Goal: Information Seeking & Learning: Learn about a topic

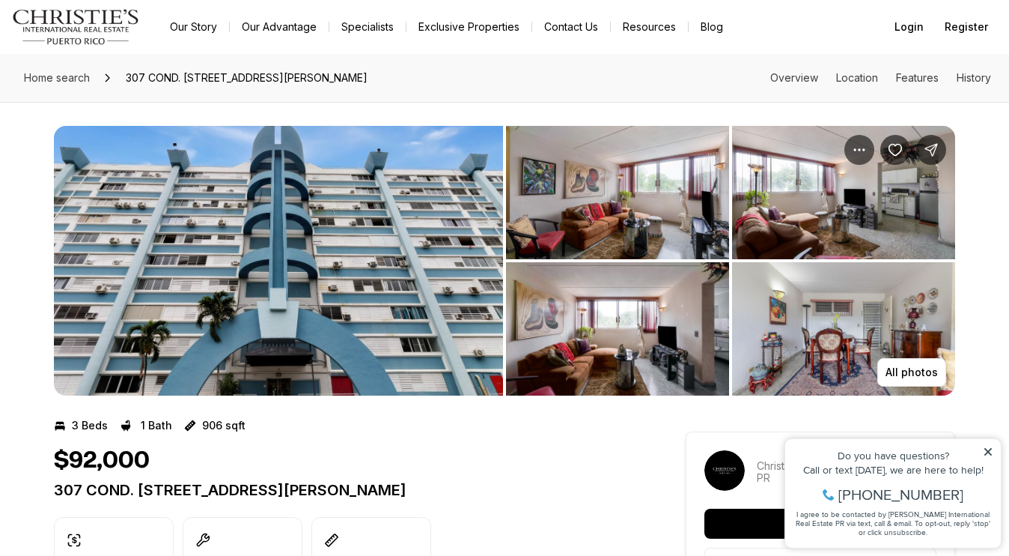
scroll to position [1, 0]
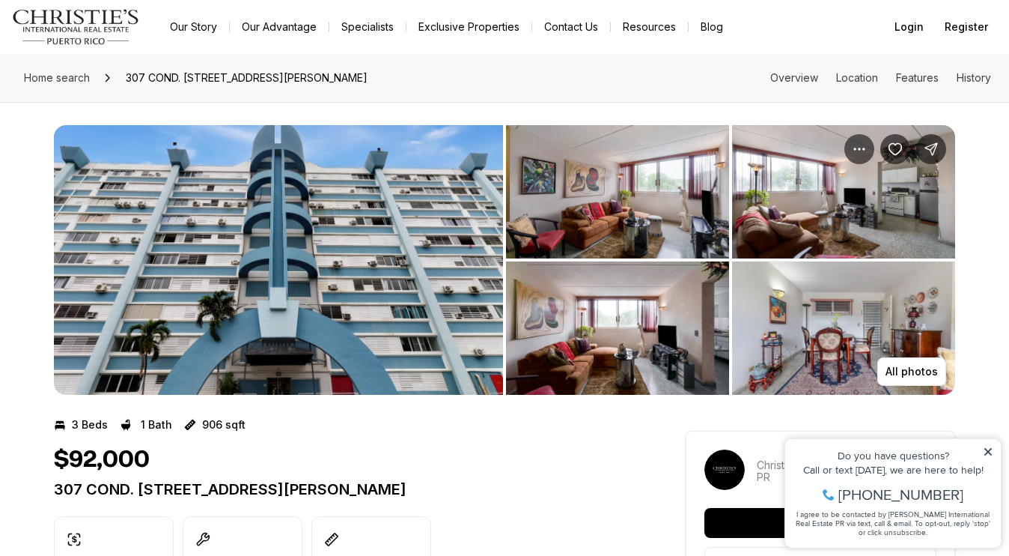
click at [647, 218] on img "View image gallery" at bounding box center [617, 191] width 223 height 133
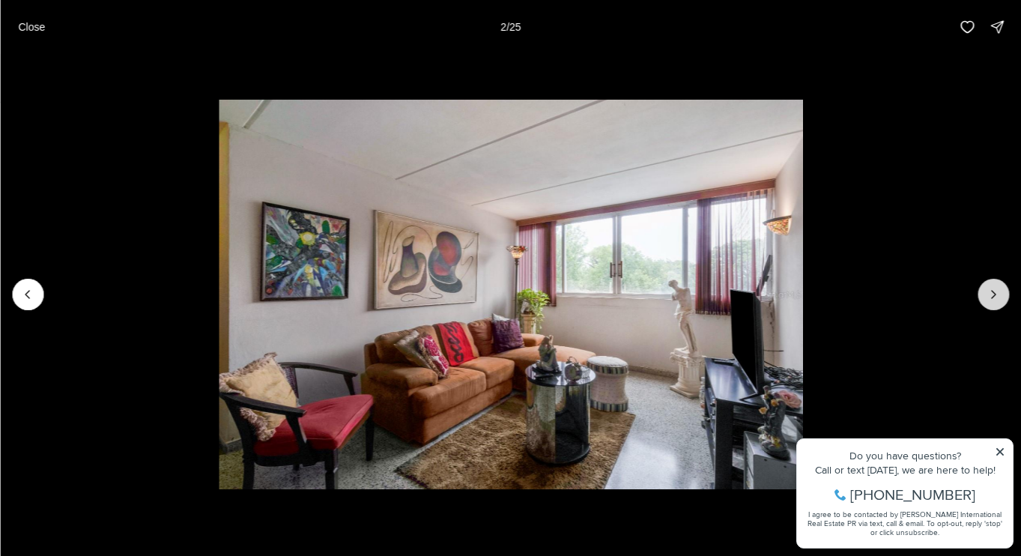
click at [985, 297] on icon "Next slide" at bounding box center [992, 294] width 15 height 15
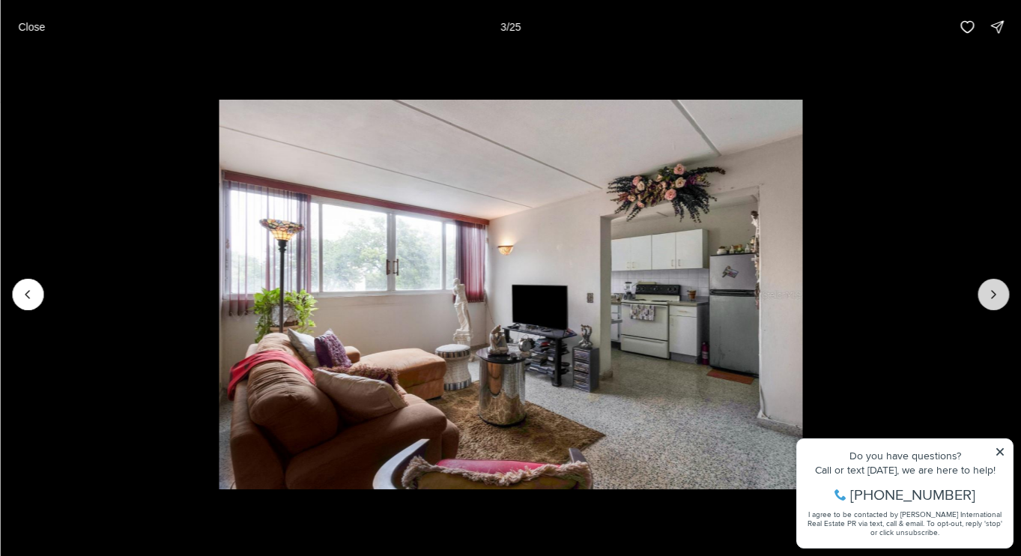
click at [990, 296] on icon "Next slide" at bounding box center [992, 294] width 15 height 15
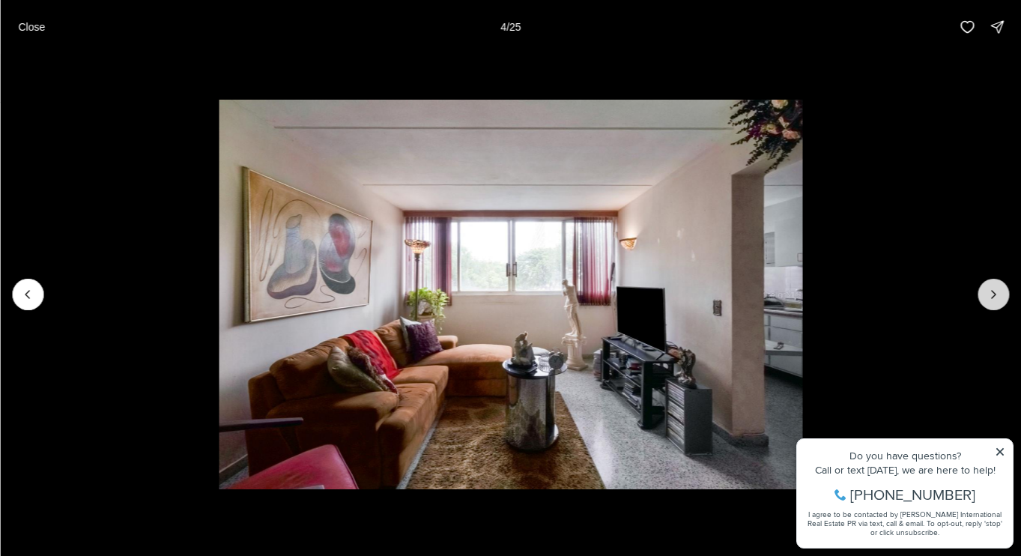
click at [990, 296] on icon "Next slide" at bounding box center [992, 294] width 15 height 15
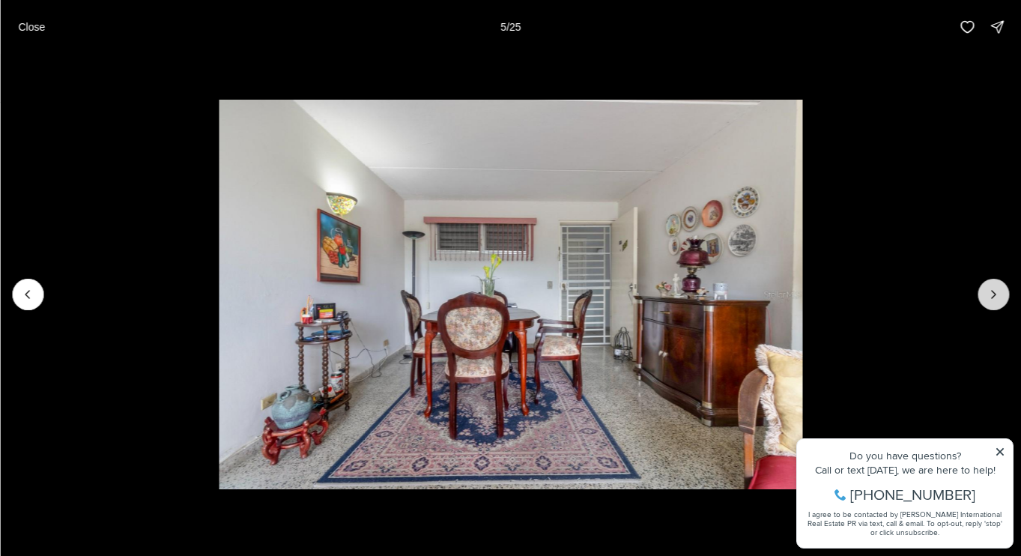
click at [990, 296] on icon "Next slide" at bounding box center [992, 294] width 15 height 15
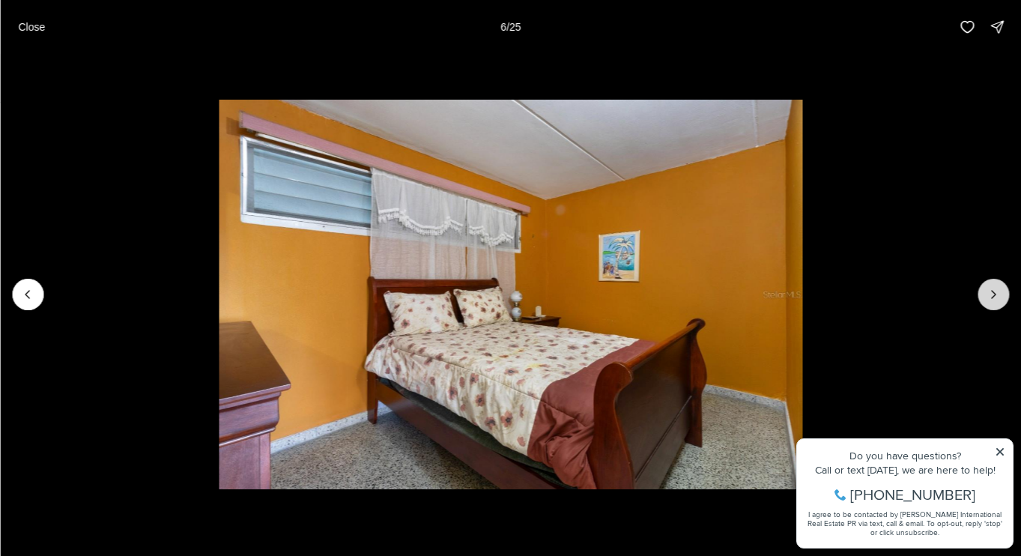
click at [990, 296] on icon "Next slide" at bounding box center [992, 294] width 15 height 15
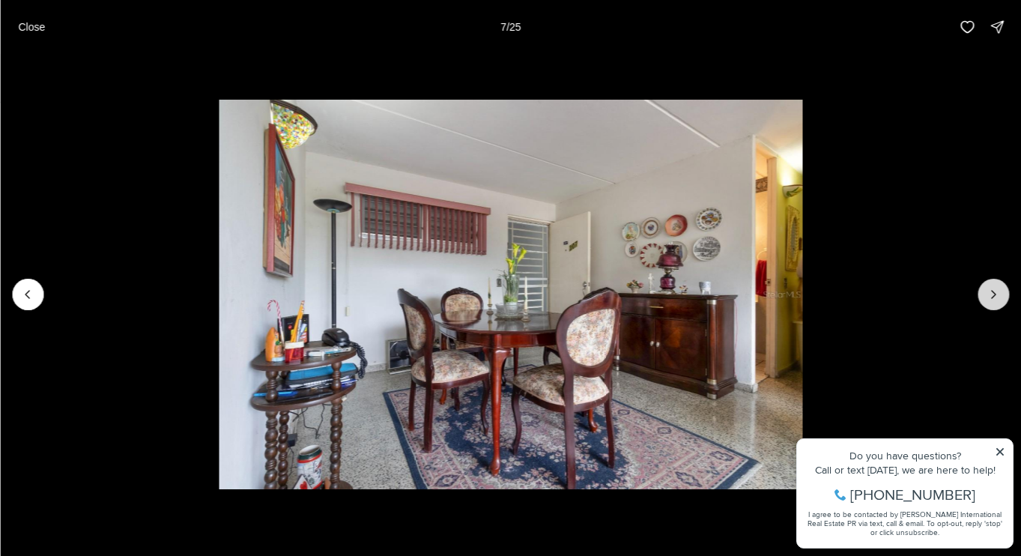
click at [990, 296] on icon "Next slide" at bounding box center [992, 294] width 15 height 15
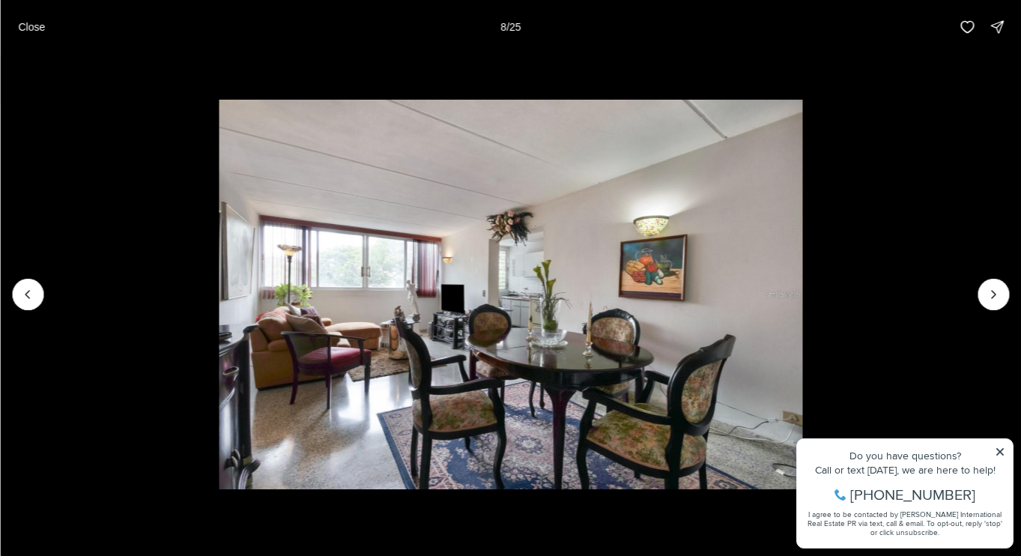
click at [28, 31] on p "Close" at bounding box center [31, 27] width 27 height 12
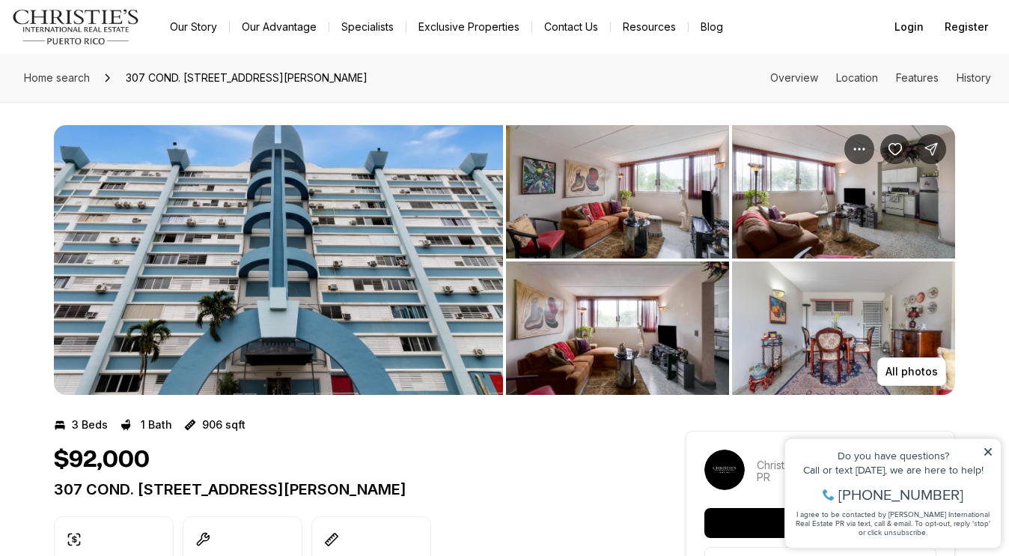
click at [344, 260] on img "View image gallery" at bounding box center [278, 260] width 449 height 270
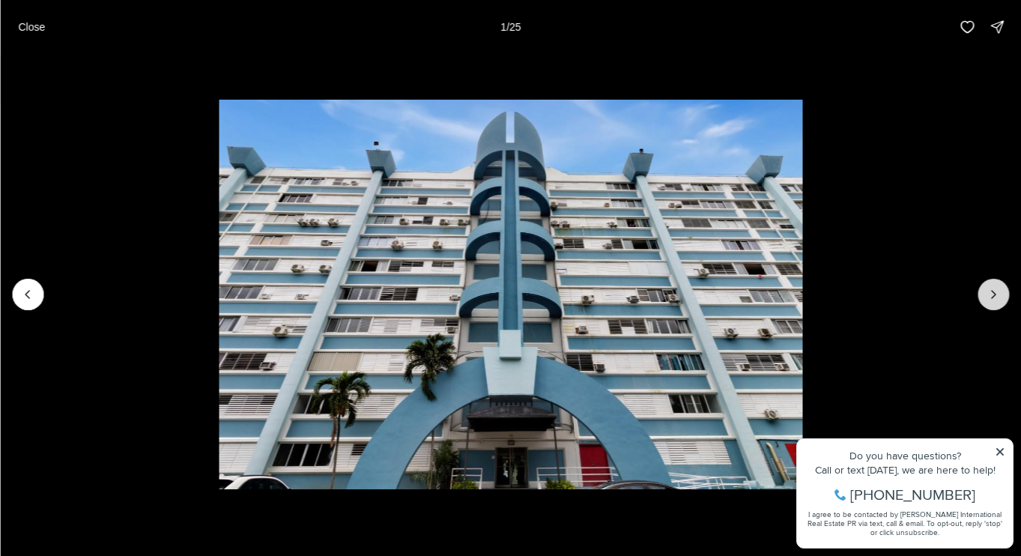
click at [988, 296] on icon "Next slide" at bounding box center [992, 294] width 15 height 15
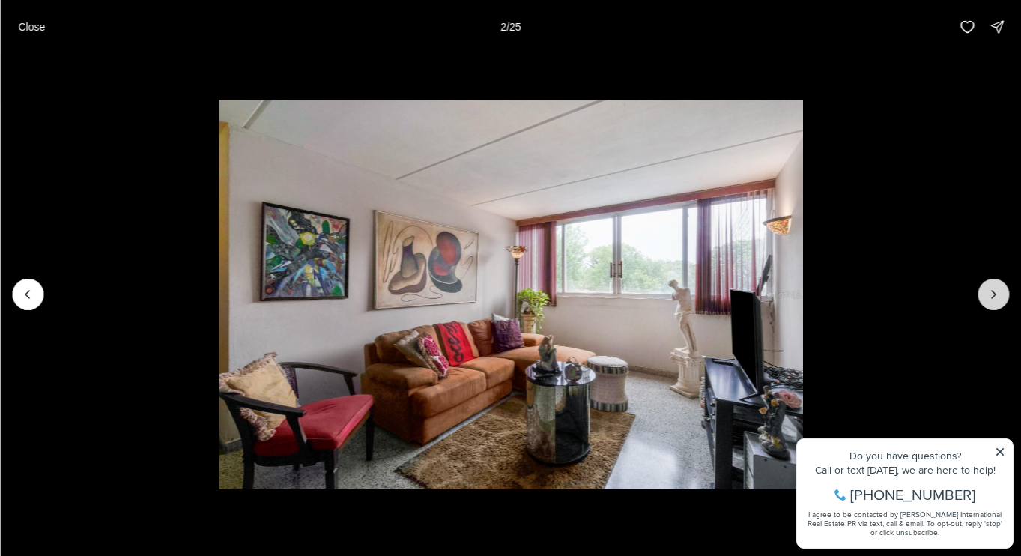
click at [988, 296] on icon "Next slide" at bounding box center [992, 294] width 15 height 15
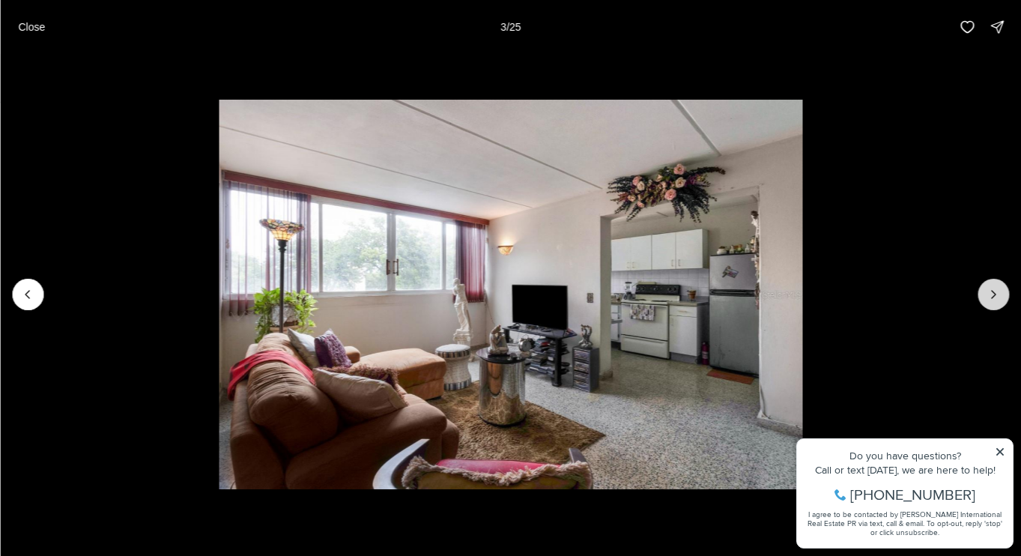
click at [988, 296] on icon "Next slide" at bounding box center [992, 294] width 15 height 15
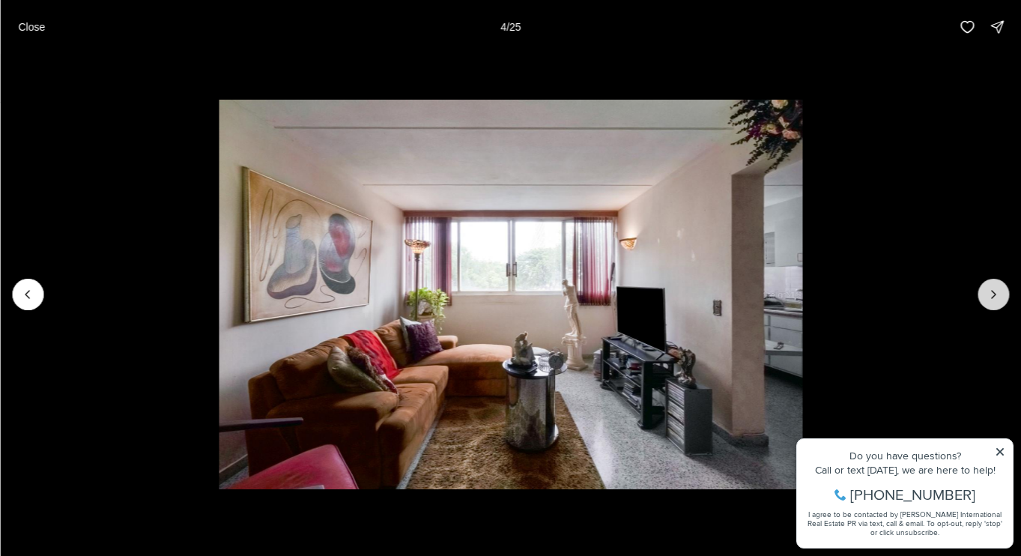
click at [988, 296] on icon "Next slide" at bounding box center [992, 294] width 15 height 15
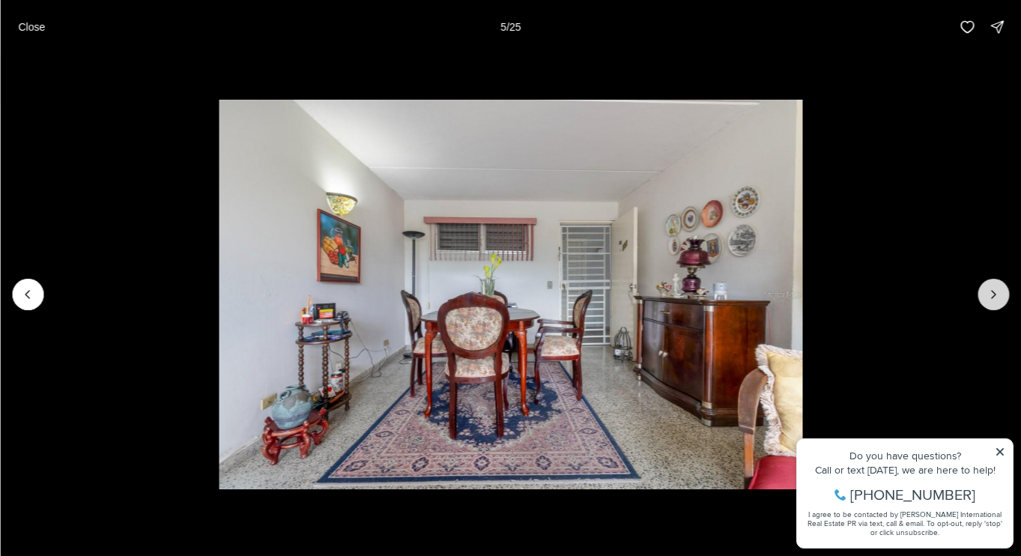
click at [988, 296] on icon "Next slide" at bounding box center [992, 294] width 15 height 15
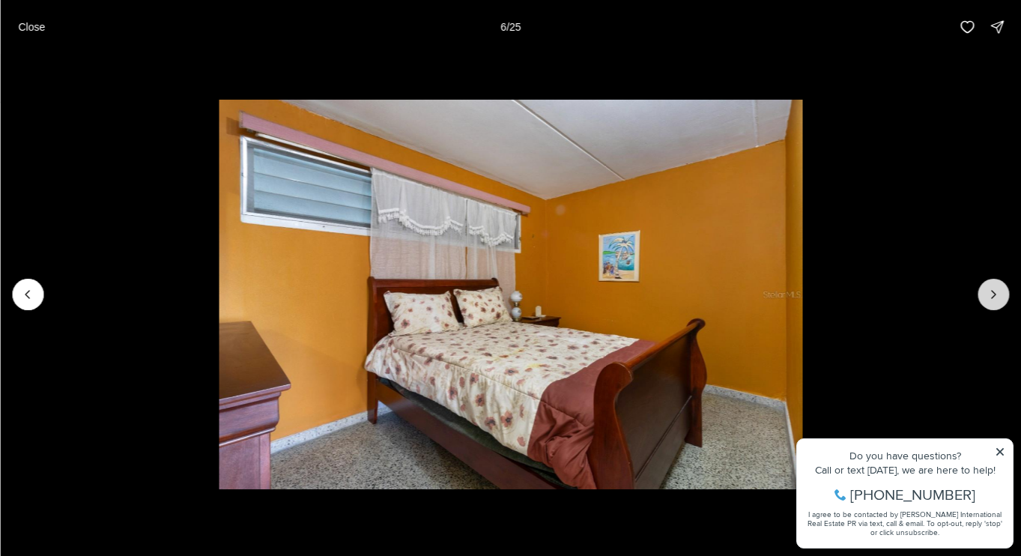
click at [988, 296] on icon "Next slide" at bounding box center [992, 294] width 15 height 15
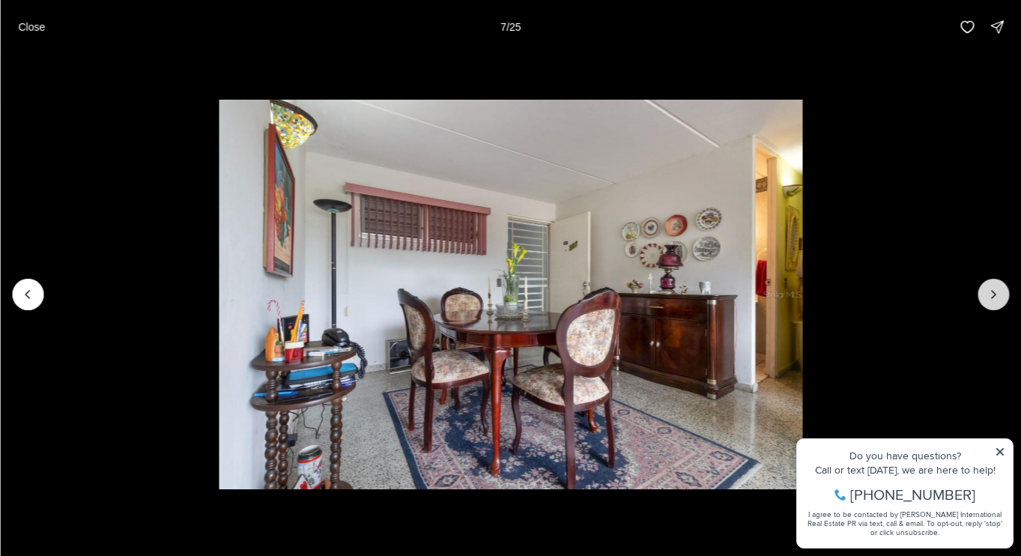
click at [988, 296] on icon "Next slide" at bounding box center [992, 294] width 15 height 15
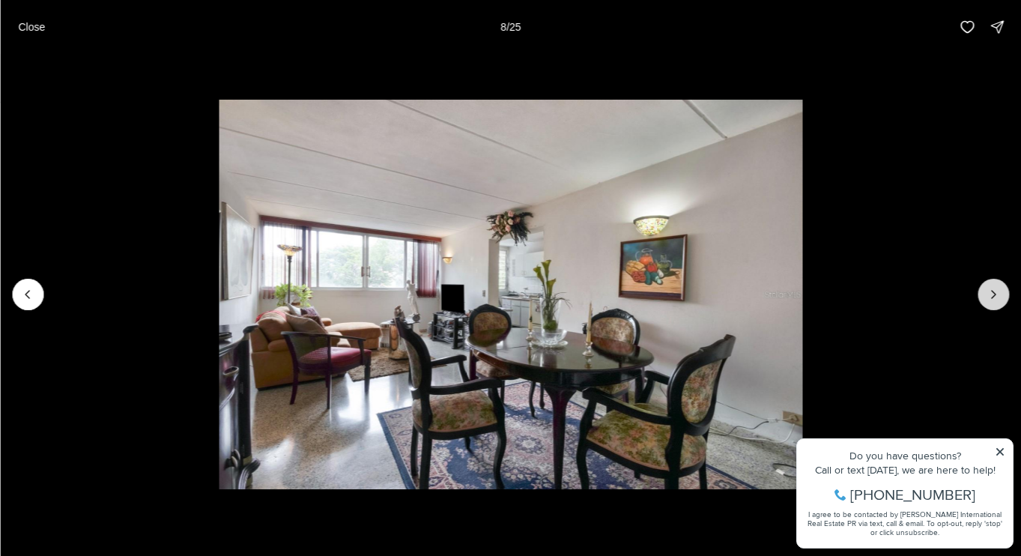
click at [988, 296] on icon "Next slide" at bounding box center [992, 294] width 15 height 15
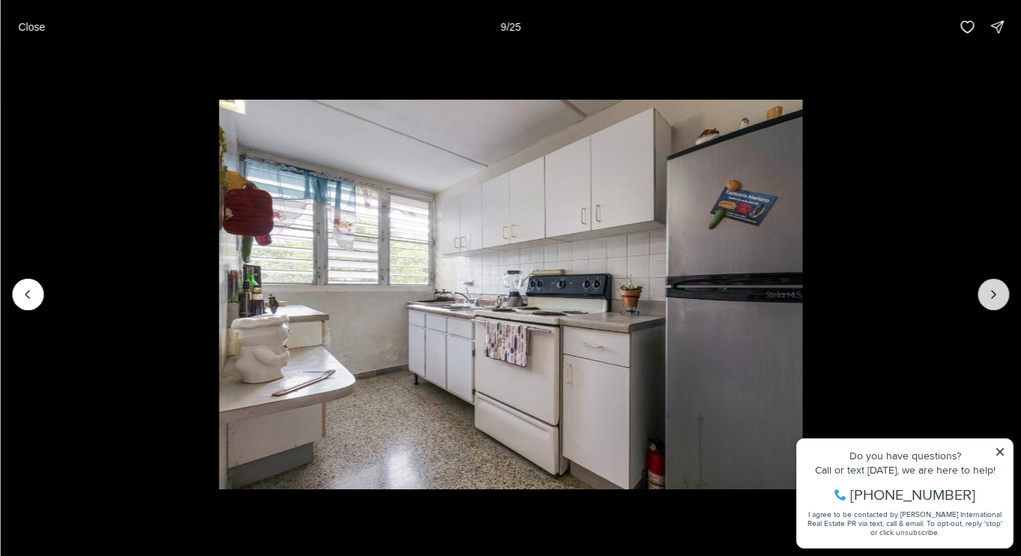
click at [988, 296] on icon "Next slide" at bounding box center [992, 294] width 15 height 15
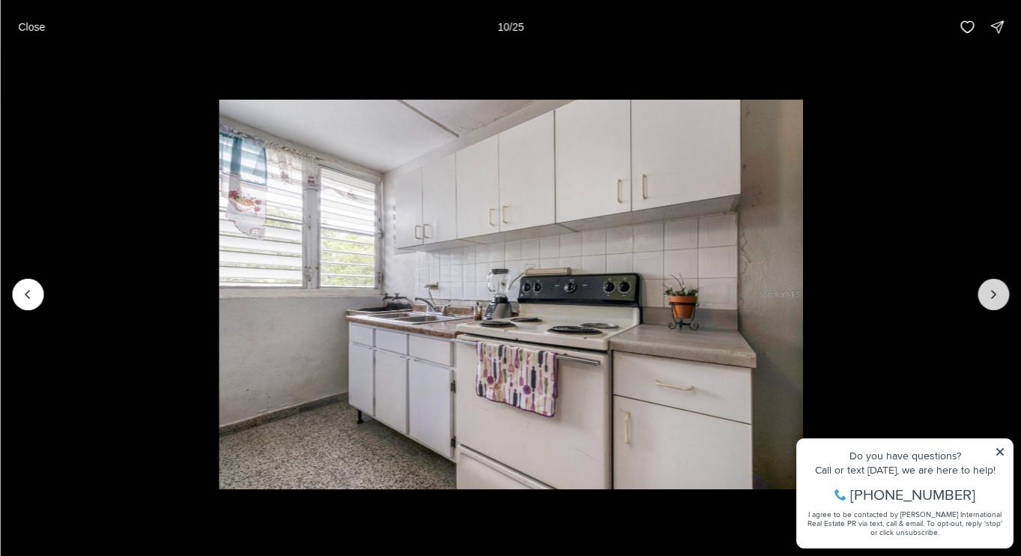
click at [988, 296] on icon "Next slide" at bounding box center [992, 294] width 15 height 15
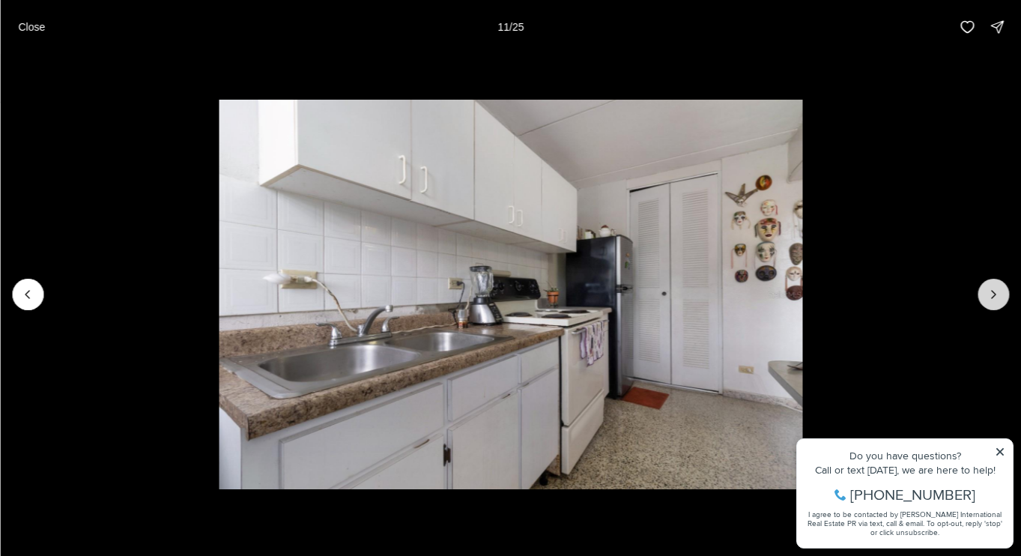
click at [988, 296] on icon "Next slide" at bounding box center [992, 294] width 15 height 15
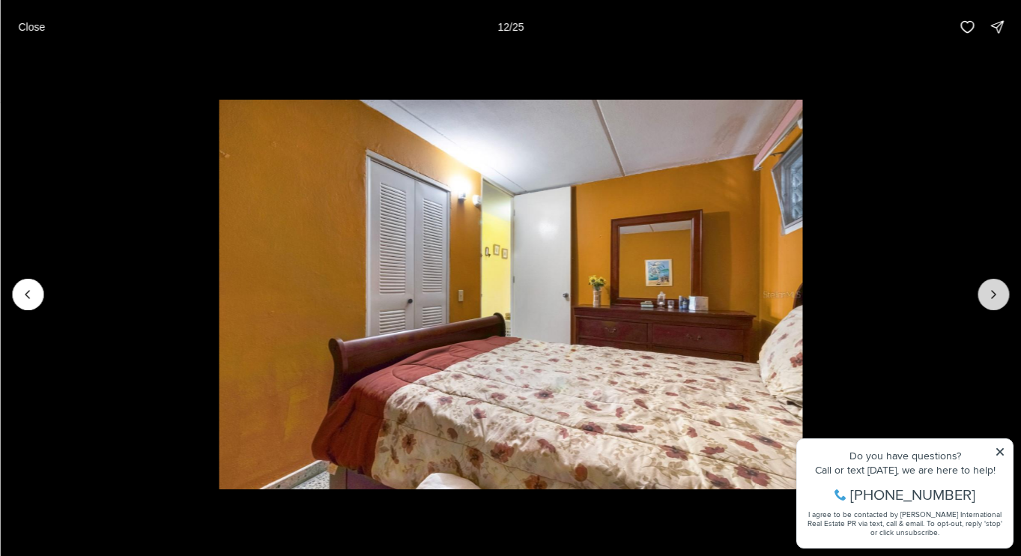
click at [988, 296] on icon "Next slide" at bounding box center [992, 294] width 15 height 15
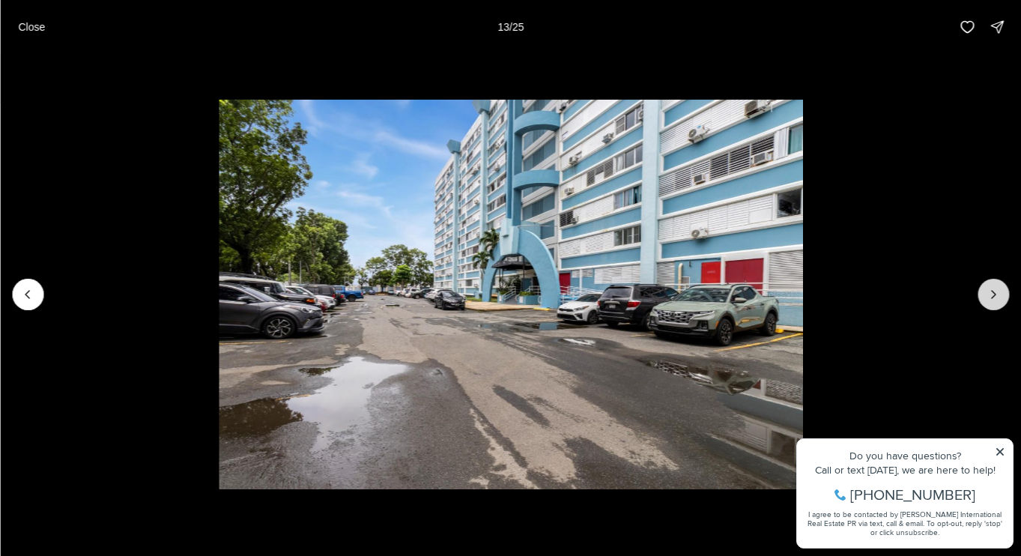
click at [988, 296] on icon "Next slide" at bounding box center [992, 294] width 15 height 15
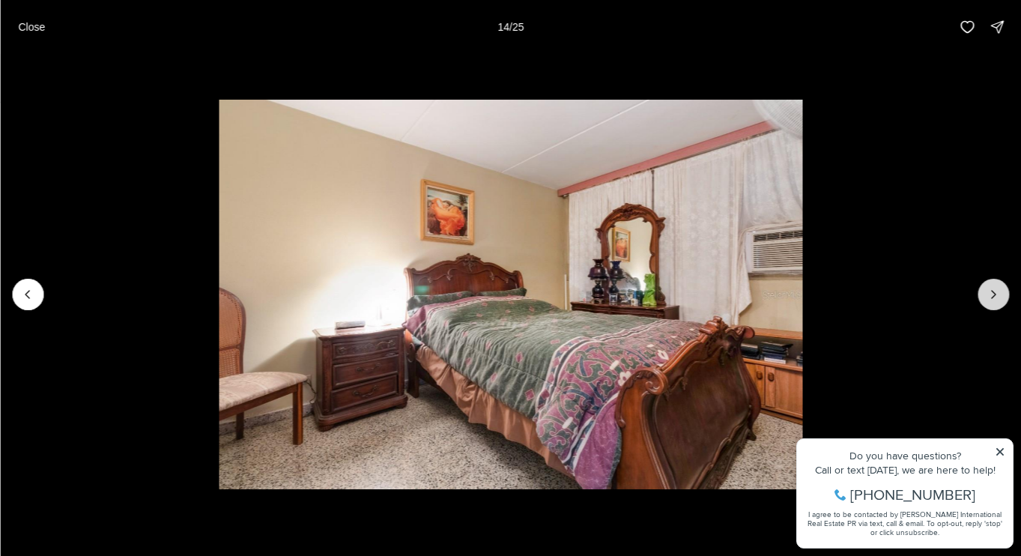
click at [988, 296] on icon "Next slide" at bounding box center [992, 294] width 15 height 15
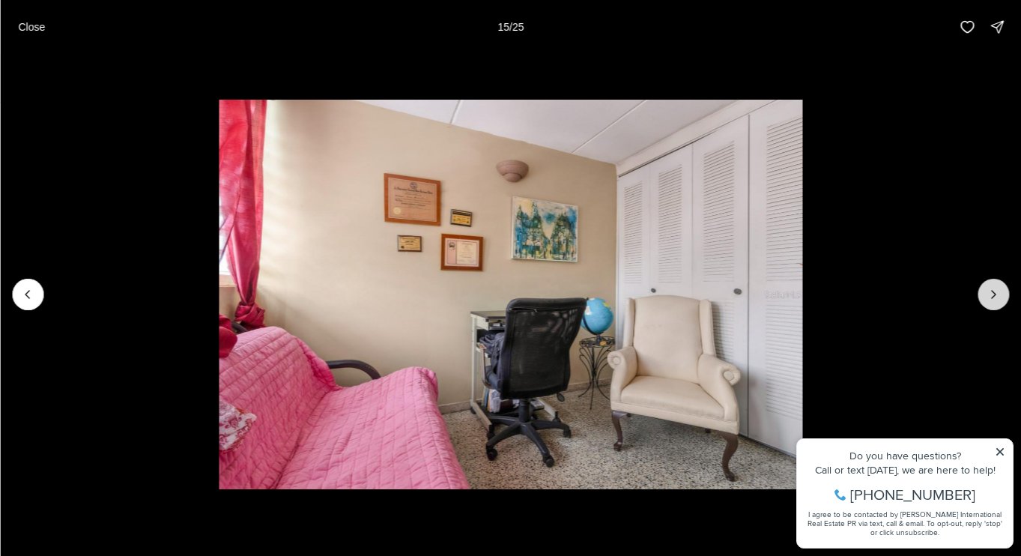
click at [988, 296] on icon "Next slide" at bounding box center [992, 294] width 15 height 15
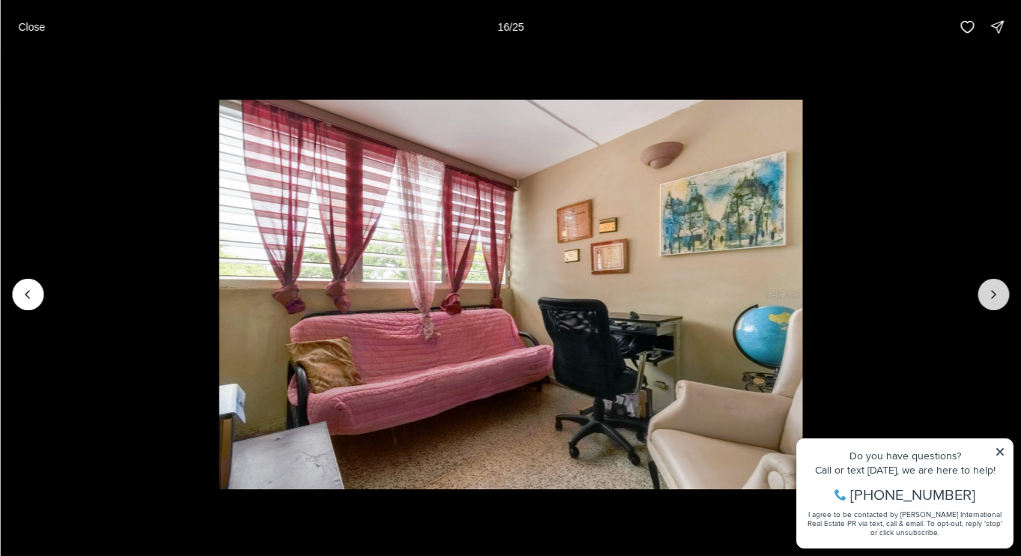
click at [988, 296] on icon "Next slide" at bounding box center [992, 294] width 15 height 15
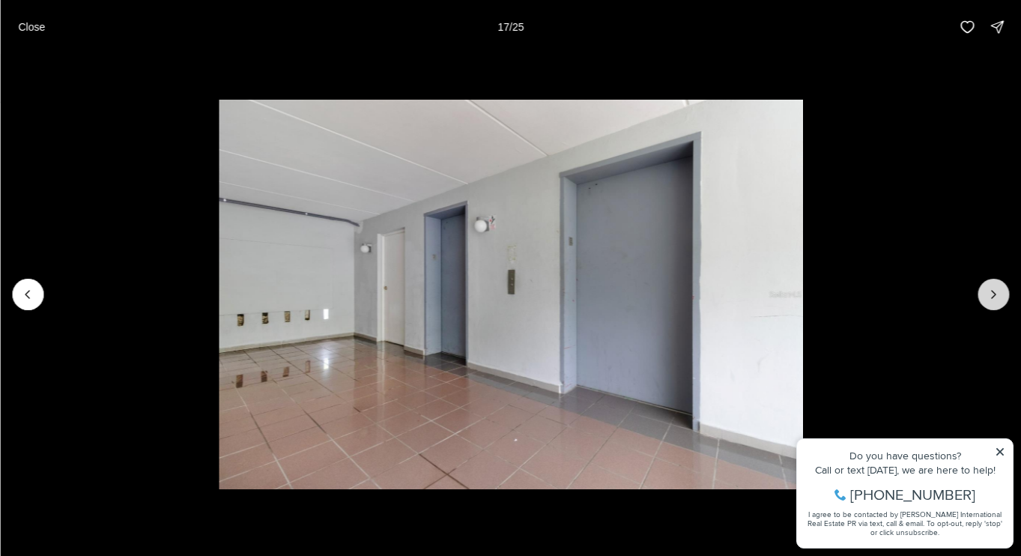
click at [988, 296] on icon "Next slide" at bounding box center [992, 294] width 15 height 15
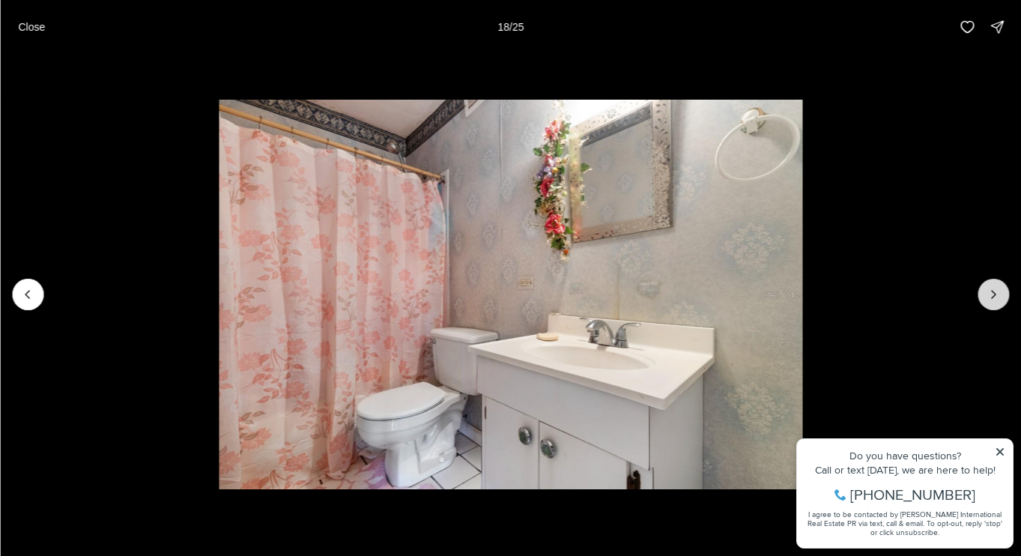
click at [988, 296] on icon "Next slide" at bounding box center [992, 294] width 15 height 15
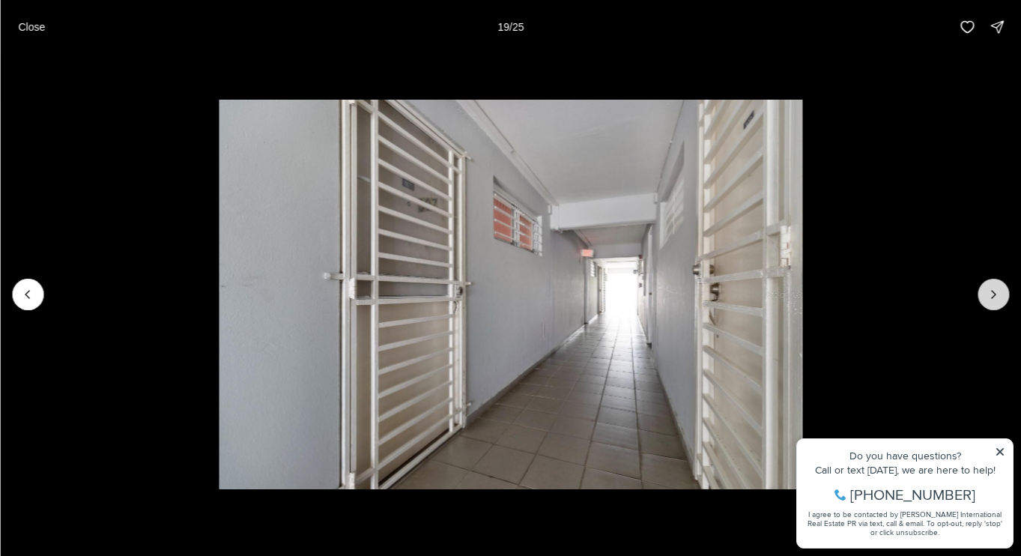
click at [988, 296] on icon "Next slide" at bounding box center [992, 294] width 15 height 15
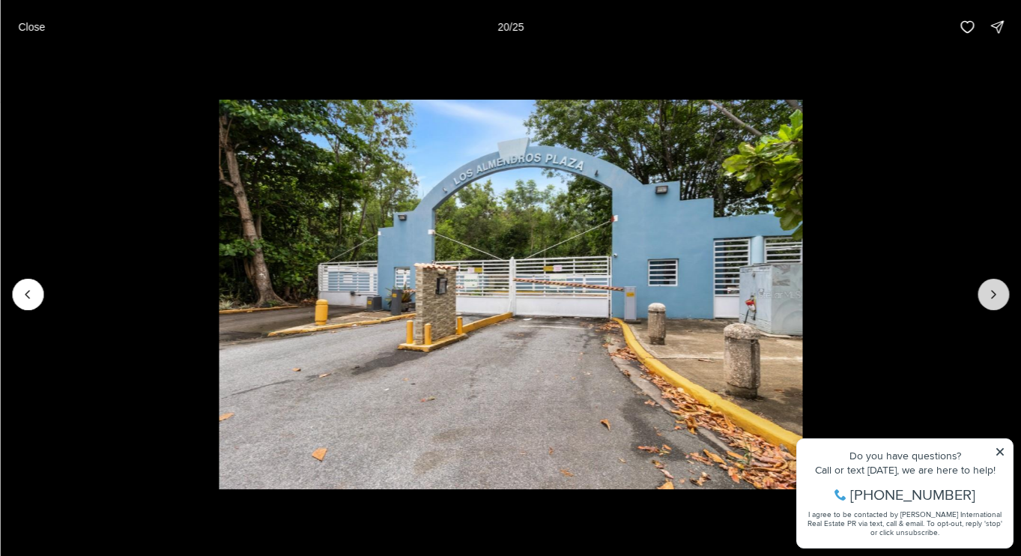
click at [988, 296] on icon "Next slide" at bounding box center [992, 294] width 15 height 15
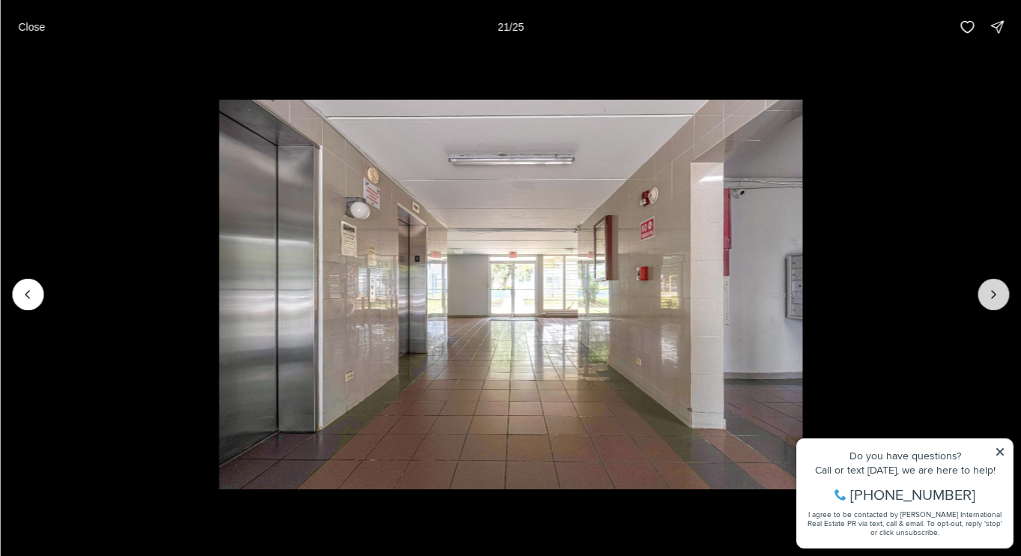
click at [995, 296] on icon "Next slide" at bounding box center [992, 294] width 15 height 15
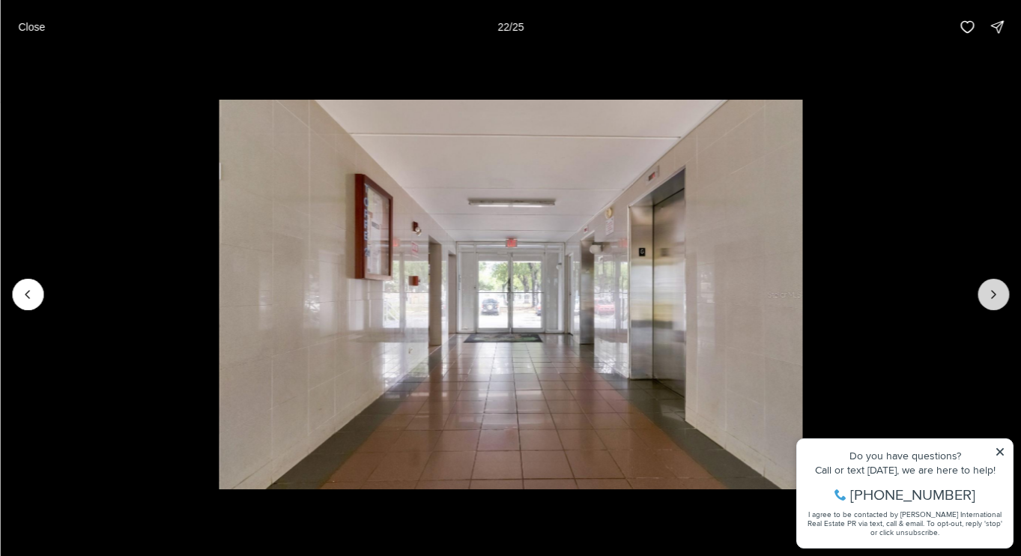
click at [998, 296] on icon "Next slide" at bounding box center [992, 294] width 15 height 15
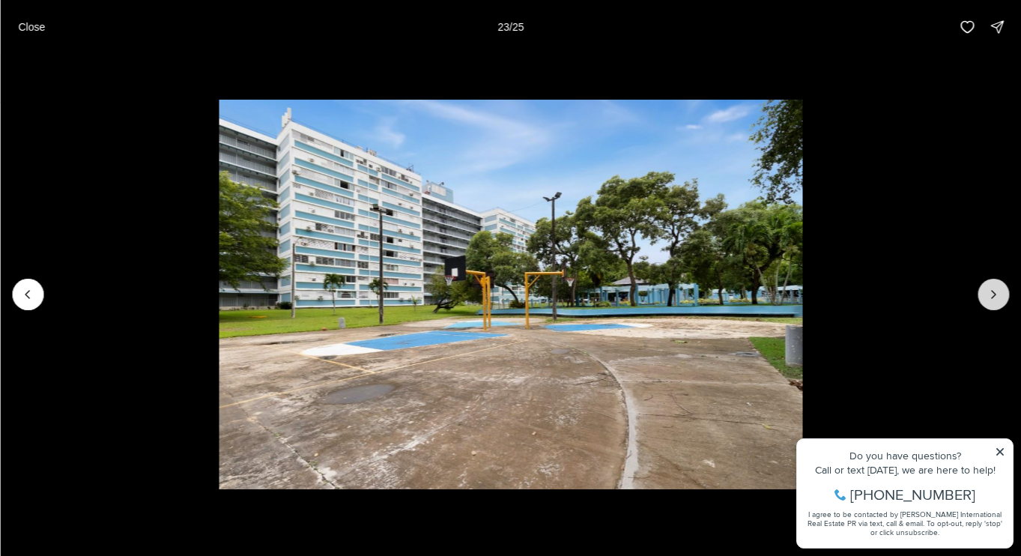
click at [998, 296] on icon "Next slide" at bounding box center [992, 294] width 15 height 15
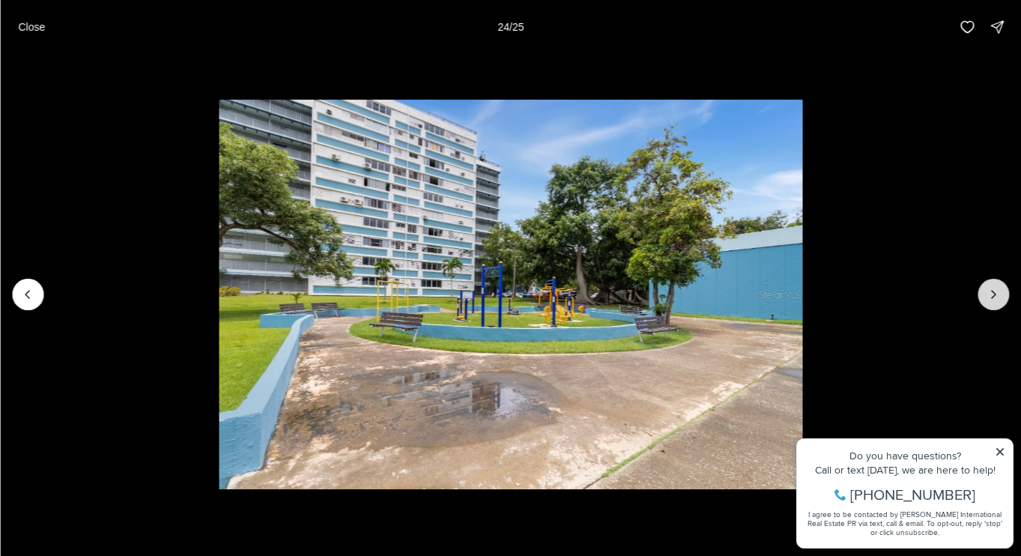
click at [997, 296] on icon "Next slide" at bounding box center [992, 294] width 15 height 15
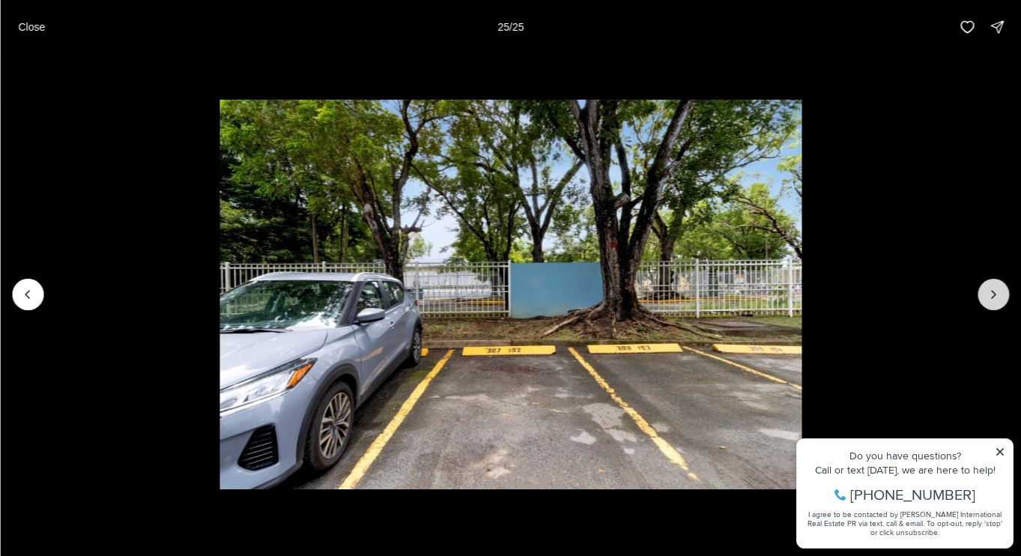
click at [997, 296] on div at bounding box center [992, 294] width 31 height 31
click at [998, 295] on div at bounding box center [992, 294] width 31 height 31
click at [27, 30] on p "Close" at bounding box center [31, 27] width 27 height 12
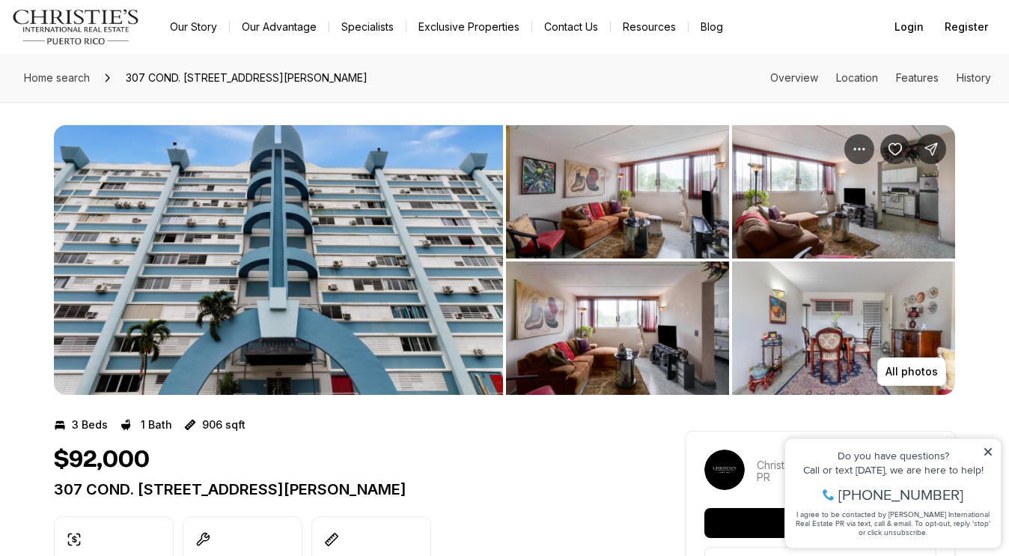
scroll to position [0, 0]
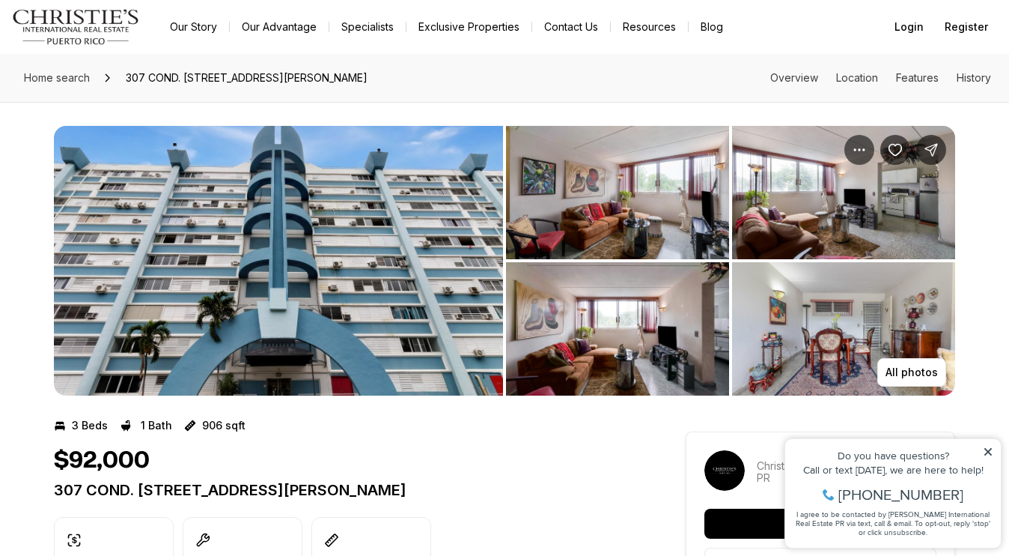
click at [991, 448] on icon at bounding box center [988, 451] width 7 height 7
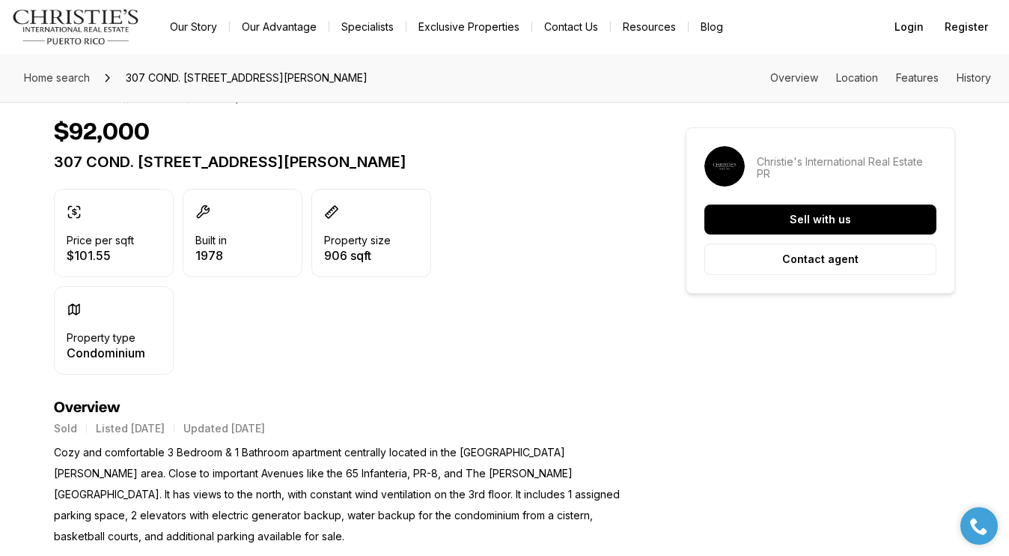
scroll to position [350, 0]
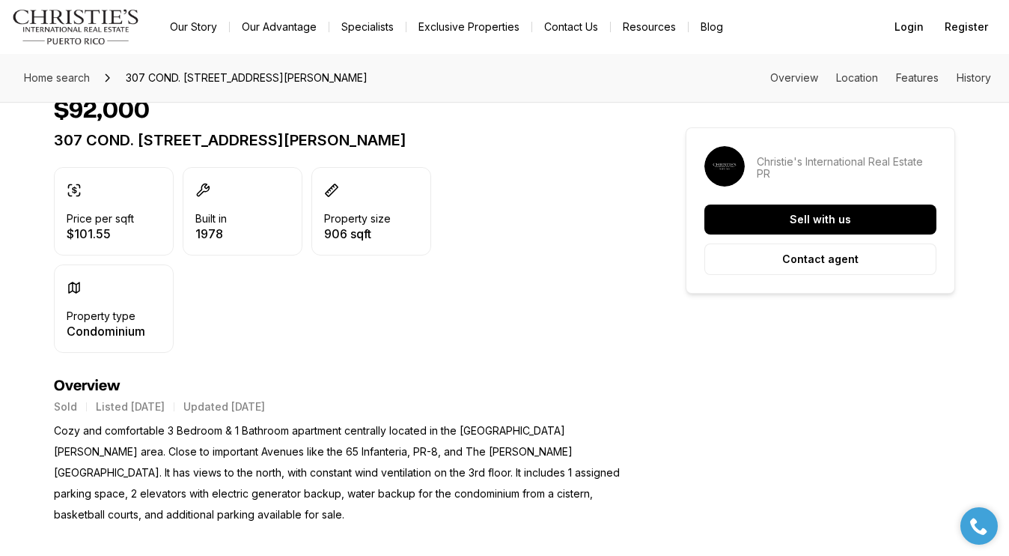
click at [263, 237] on div "Built in [DATE]" at bounding box center [243, 211] width 120 height 88
drag, startPoint x: 257, startPoint y: 238, endPoint x: 185, endPoint y: 212, distance: 76.5
click at [185, 212] on div "Built in [DATE]" at bounding box center [243, 211] width 120 height 88
drag, startPoint x: 48, startPoint y: 135, endPoint x: 529, endPoint y: 147, distance: 480.8
click at [525, 142] on p "307 COND. [STREET_ADDRESS][PERSON_NAME]" at bounding box center [343, 140] width 578 height 18
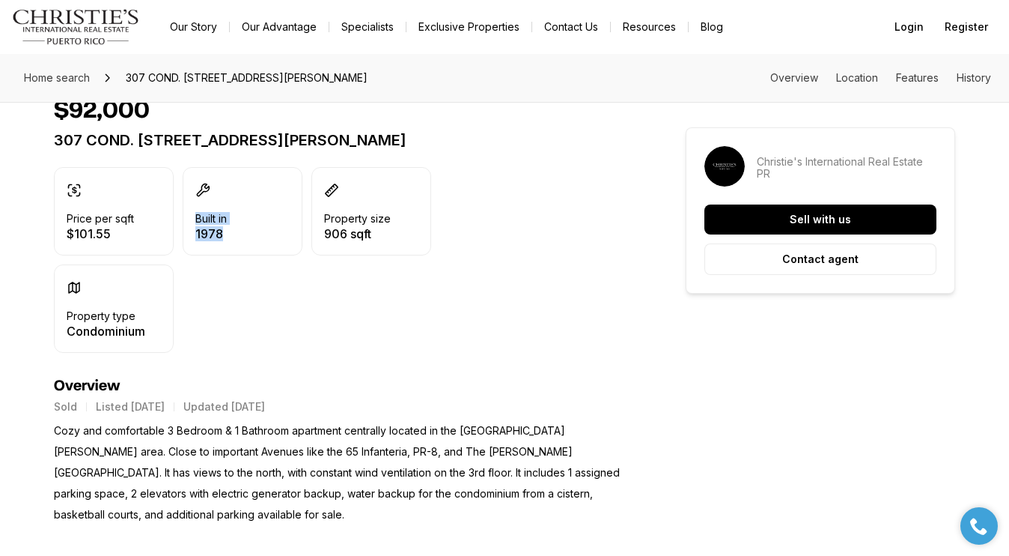
copy p "307 COND. [STREET_ADDRESS][PERSON_NAME]"
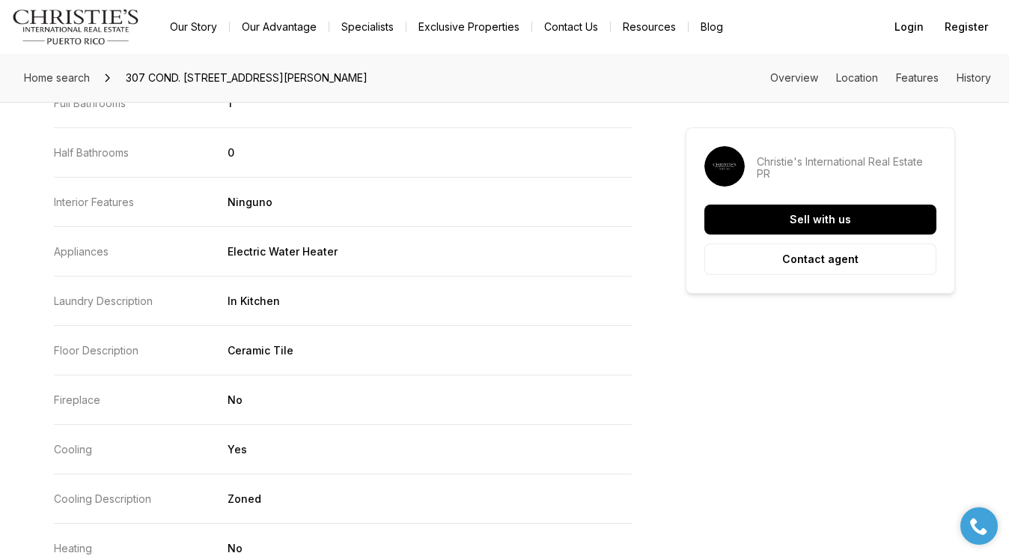
scroll to position [1479, 0]
